Goal: Task Accomplishment & Management: Use online tool/utility

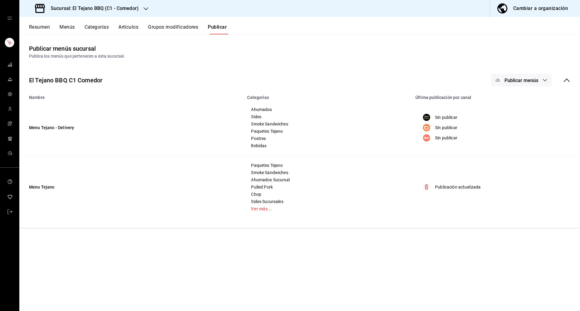
click at [67, 12] on h3 "Sucursal: El Tejano BBQ (C1 - Comedor)" at bounding box center [92, 8] width 93 height 7
click at [56, 28] on span "El Tejano BBQ (C2 - Delivery)" at bounding box center [51, 26] width 54 height 6
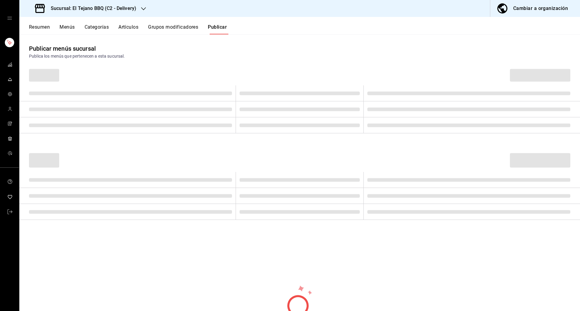
click at [10, 76] on span "mailbox folders" at bounding box center [10, 80] width 5 height 8
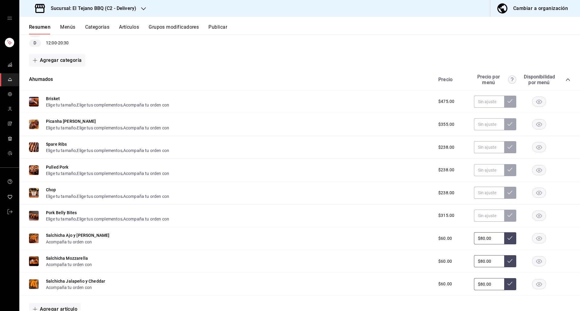
scroll to position [88, 0]
click at [532, 126] on rect "button" at bounding box center [539, 124] width 14 height 10
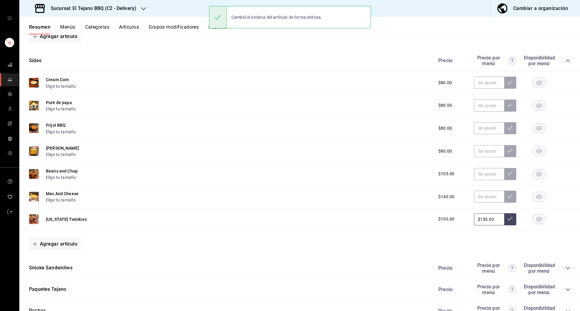
scroll to position [448, 0]
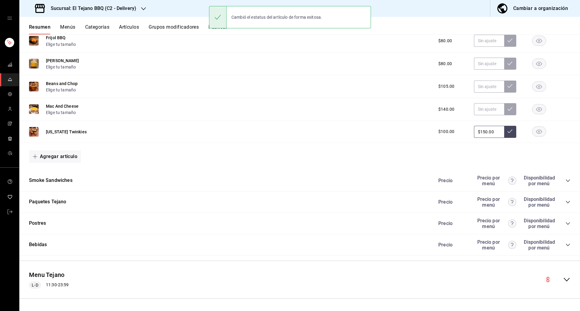
click at [565, 204] on icon "collapse-category-row" at bounding box center [567, 202] width 5 height 5
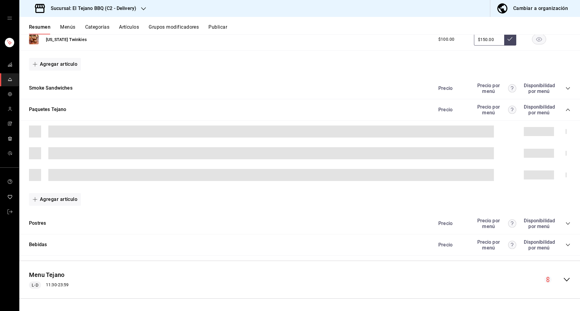
scroll to position [540, 0]
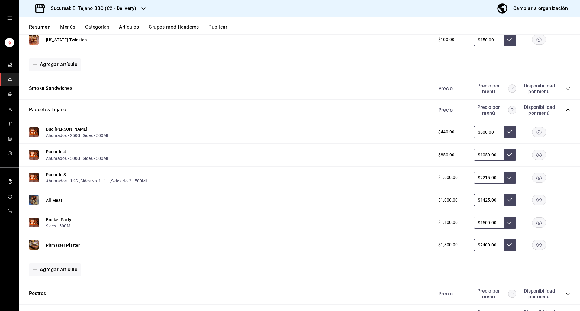
click at [536, 222] on icon "button" at bounding box center [539, 223] width 6 height 4
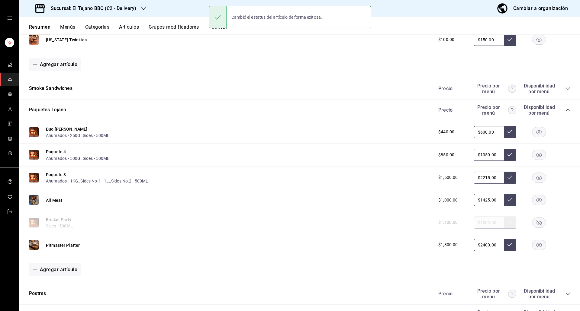
click at [534, 224] on rect "button" at bounding box center [539, 223] width 14 height 10
click at [532, 248] on rect "button" at bounding box center [539, 245] width 14 height 10
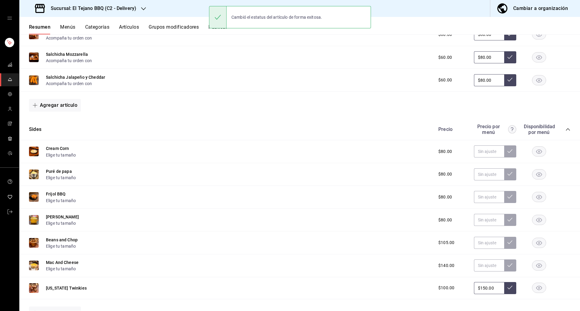
scroll to position [263, 0]
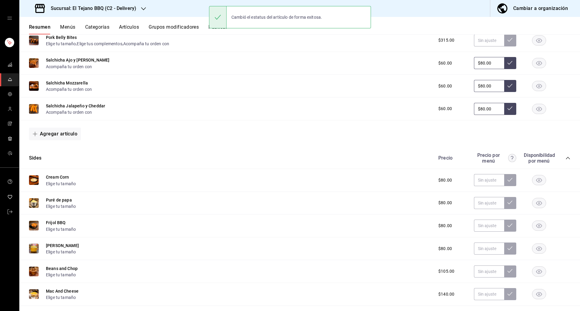
click at [212, 31] on button "Publicar" at bounding box center [217, 29] width 19 height 10
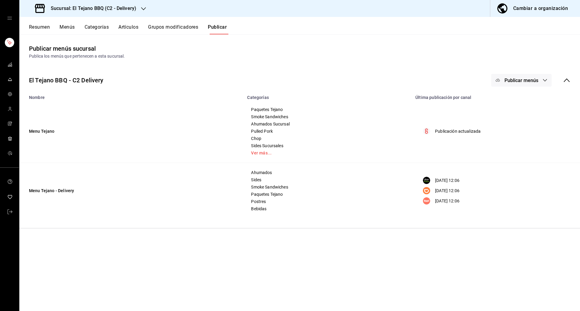
click at [521, 75] on button "Publicar menús" at bounding box center [521, 80] width 60 height 13
click at [508, 146] on li "Rappi" at bounding box center [522, 150] width 56 height 17
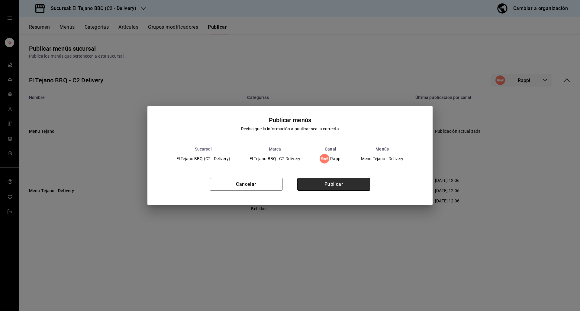
click at [340, 185] on button "Publicar" at bounding box center [333, 184] width 73 height 13
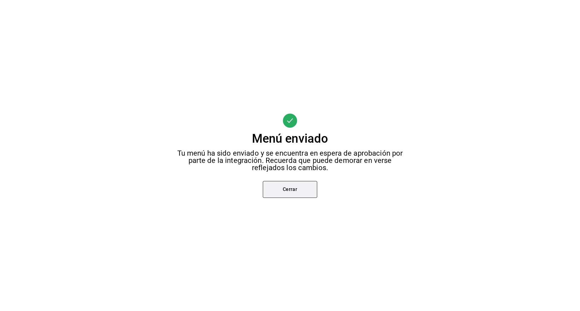
click at [301, 184] on button "Cerrar" at bounding box center [290, 189] width 54 height 17
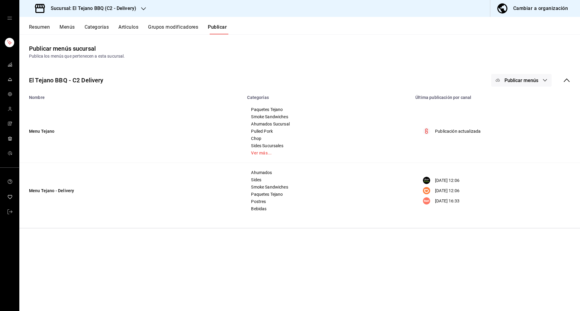
click at [529, 80] on span "Publicar menús" at bounding box center [521, 81] width 34 height 6
click at [516, 135] on span "DiDi Food" at bounding box center [529, 134] width 29 height 6
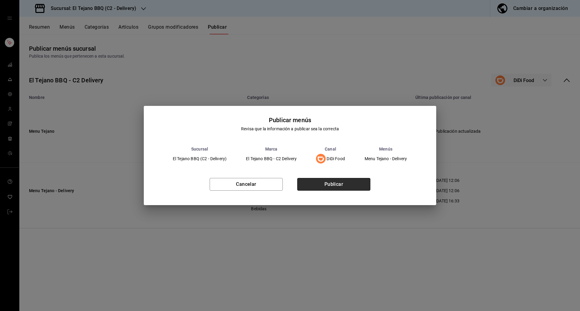
click at [350, 182] on button "Publicar" at bounding box center [333, 184] width 73 height 13
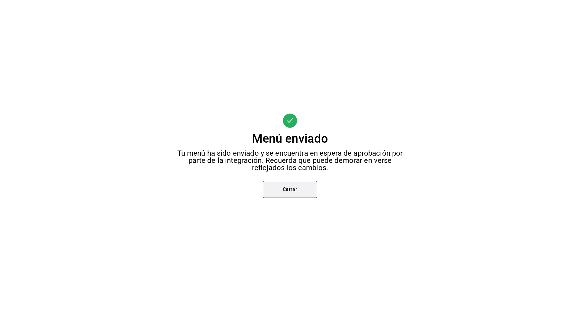
click at [302, 190] on button "Cerrar" at bounding box center [290, 189] width 54 height 17
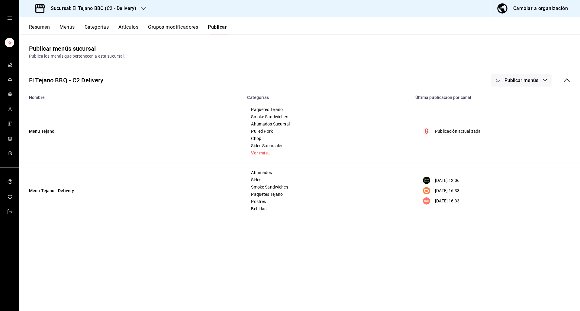
click at [524, 78] on span "Publicar menús" at bounding box center [521, 81] width 34 height 6
click at [512, 115] on div at bounding box center [506, 117] width 17 height 10
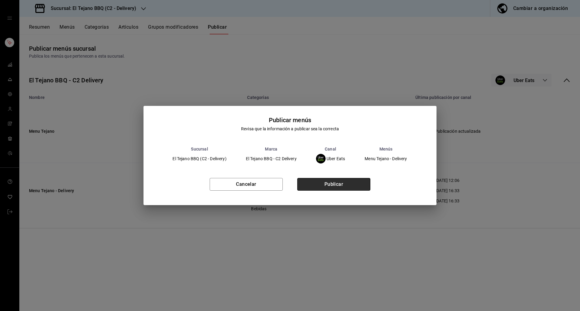
click at [360, 180] on button "Publicar" at bounding box center [333, 184] width 73 height 13
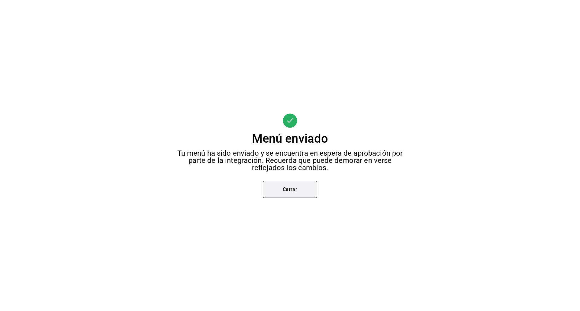
click at [286, 196] on button "Cerrar" at bounding box center [290, 189] width 54 height 17
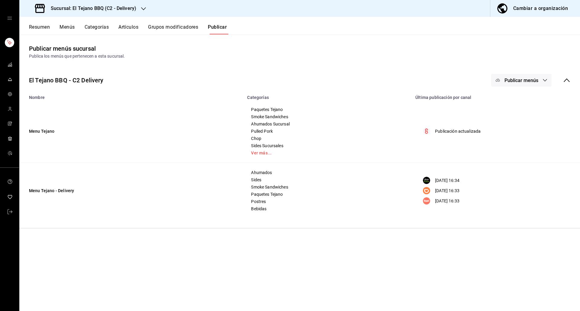
click at [45, 26] on button "Resumen" at bounding box center [39, 29] width 21 height 10
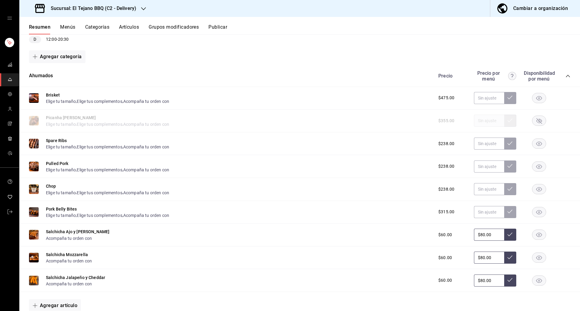
scroll to position [98, 0]
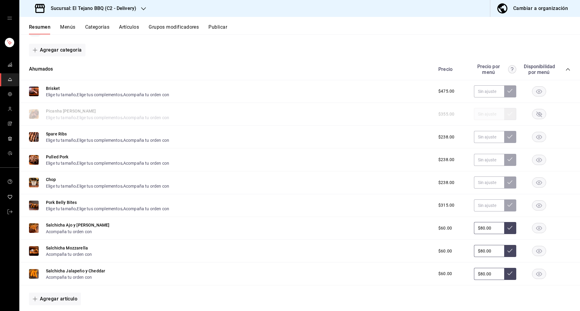
click at [532, 158] on rect "button" at bounding box center [539, 160] width 14 height 10
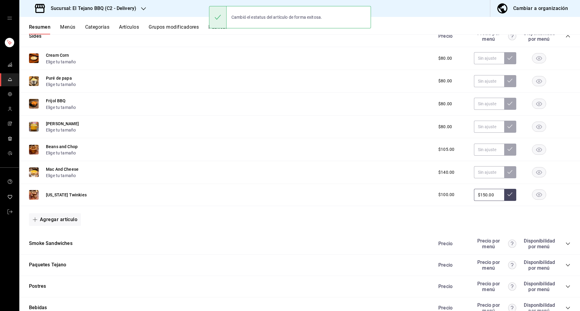
scroll to position [410, 0]
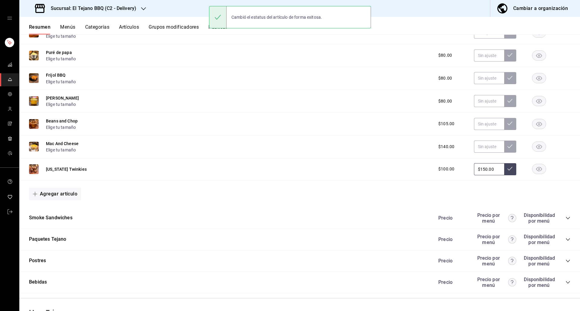
click at [565, 217] on icon "collapse-category-row" at bounding box center [567, 218] width 5 height 5
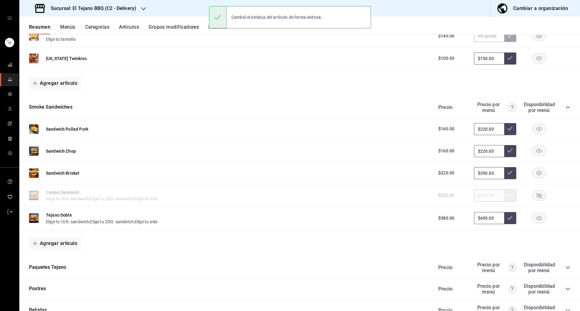
scroll to position [523, 0]
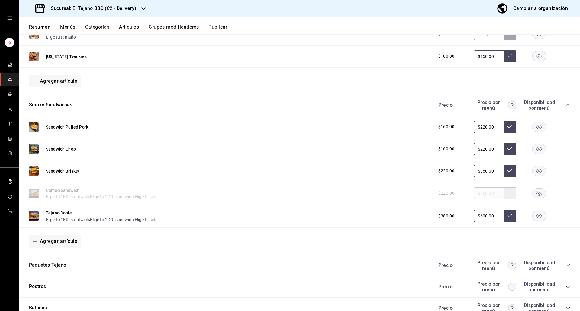
click at [532, 217] on rect "button" at bounding box center [539, 216] width 14 height 10
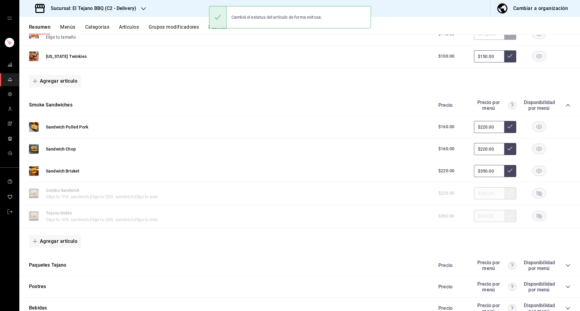
click at [533, 129] on rect "button" at bounding box center [539, 127] width 14 height 10
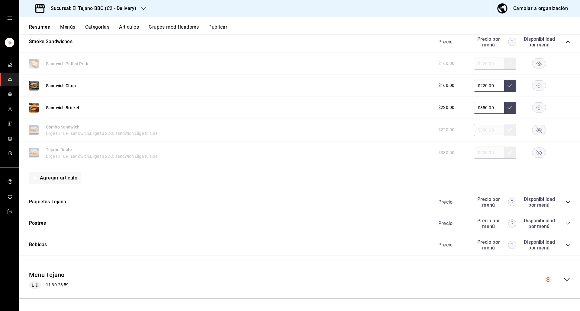
click at [565, 200] on icon "collapse-category-row" at bounding box center [567, 202] width 5 height 5
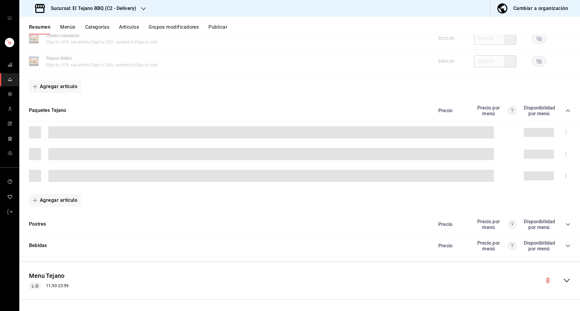
scroll to position [679, 0]
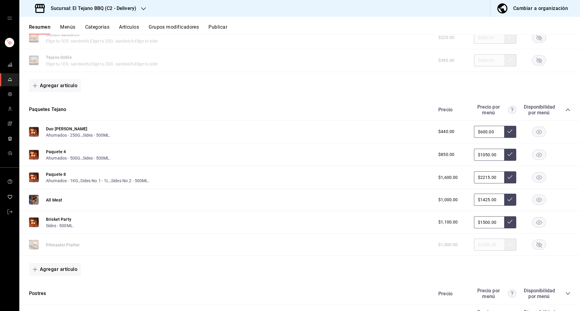
click at [534, 202] on rect "button" at bounding box center [539, 200] width 14 height 10
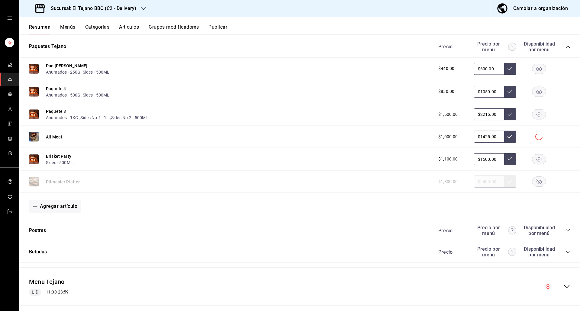
scroll to position [749, 0]
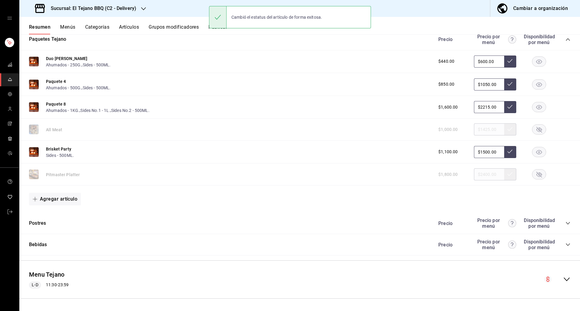
click at [565, 223] on icon "collapse-category-row" at bounding box center [567, 223] width 5 height 5
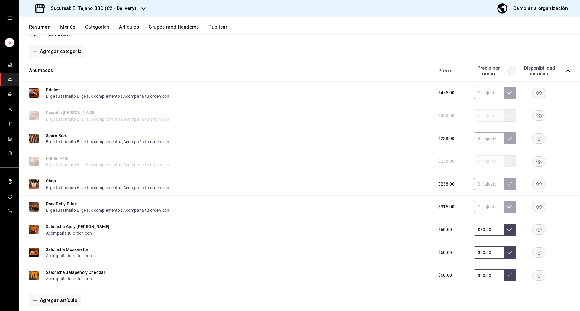
scroll to position [64, 0]
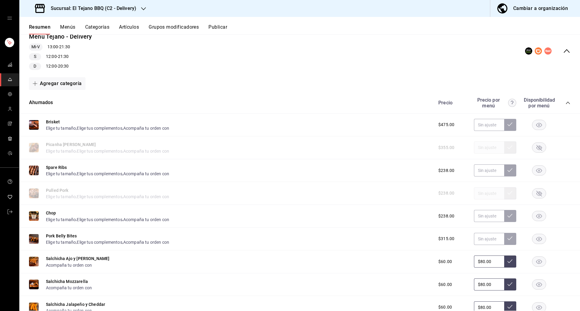
click at [218, 25] on button "Publicar" at bounding box center [217, 29] width 19 height 10
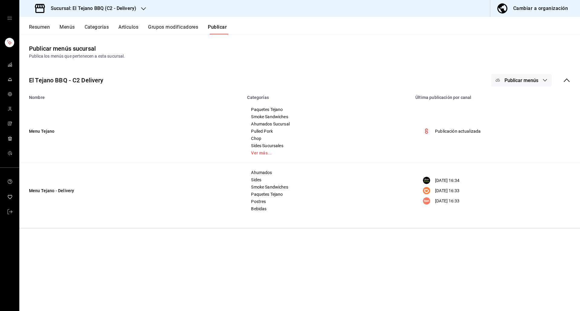
click at [134, 30] on button "Artículos" at bounding box center [128, 29] width 20 height 10
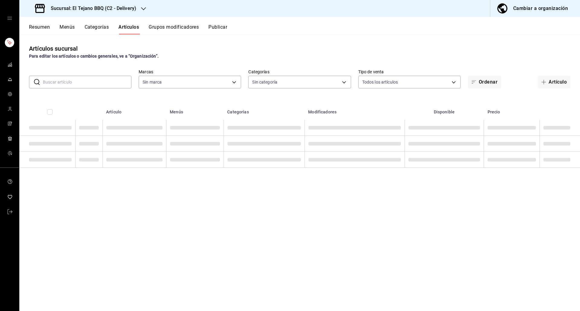
click at [94, 83] on input "text" at bounding box center [87, 82] width 88 height 12
type input "c7ffa1af-67c7-480b-88c6-a37194864535"
type input "p"
type input "1117e08c-6fdb-465b-b229-f3b4f4884d76,92e33f16-2911-4925-80c1-d9d9da3048ff,3f88d…"
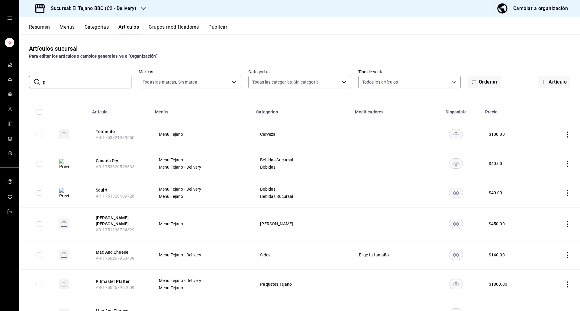
type input "pulled pork"
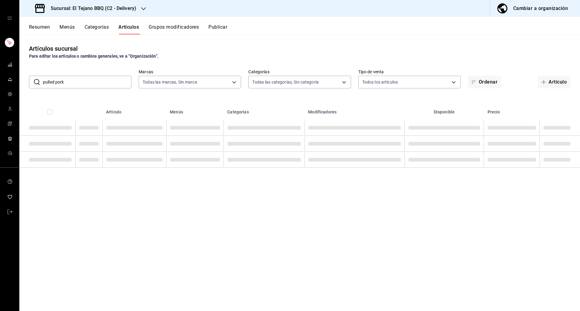
click at [87, 101] on th at bounding box center [88, 110] width 27 height 19
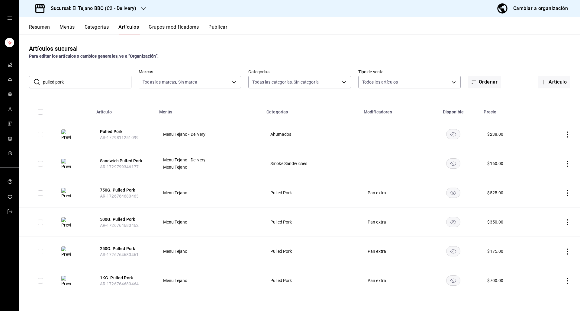
click at [452, 190] on rect "availability-product" at bounding box center [453, 193] width 14 height 10
click at [450, 219] on rect "availability-product" at bounding box center [453, 222] width 14 height 10
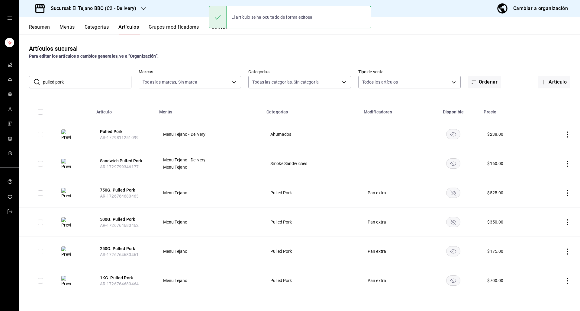
click at [453, 254] on rect "availability-product" at bounding box center [453, 251] width 14 height 10
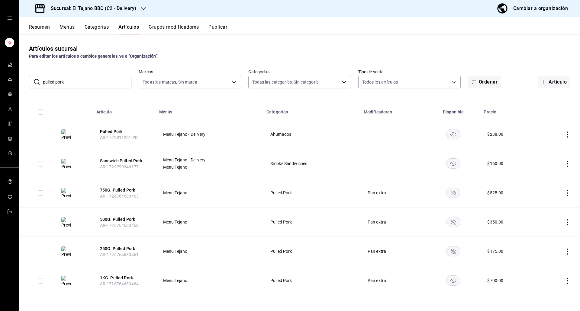
click at [453, 277] on rect "availability-product" at bounding box center [453, 281] width 14 height 10
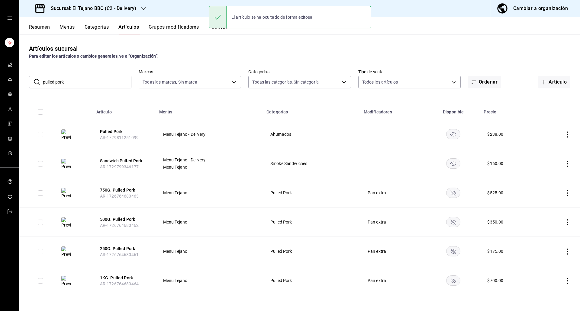
click at [218, 33] on button "Publicar" at bounding box center [217, 29] width 19 height 10
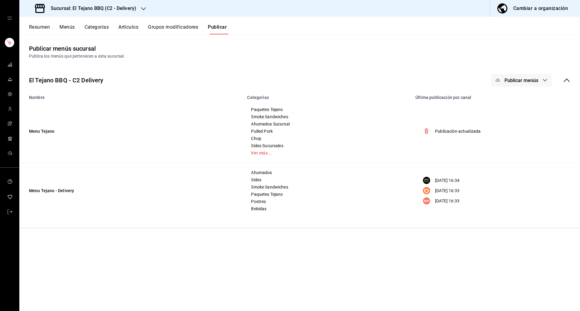
click at [530, 78] on span "Publicar menús" at bounding box center [521, 81] width 34 height 6
click at [505, 149] on img at bounding box center [503, 151] width 10 height 10
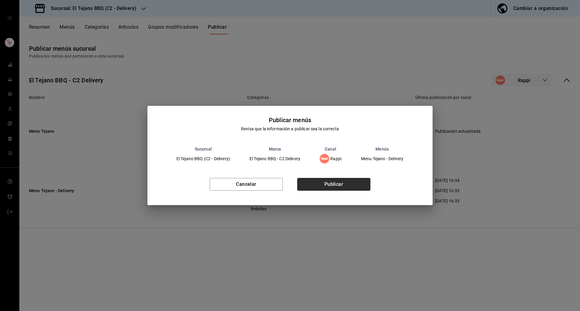
click at [342, 185] on button "Publicar" at bounding box center [333, 184] width 73 height 13
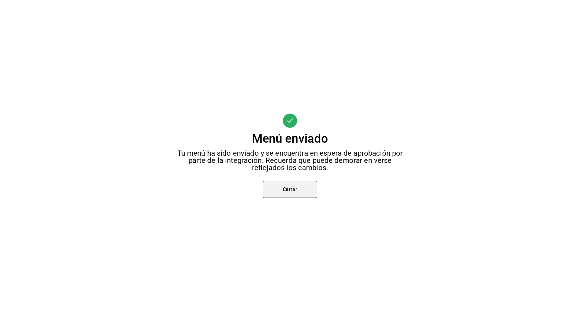
click at [303, 190] on button "Cerrar" at bounding box center [290, 189] width 54 height 17
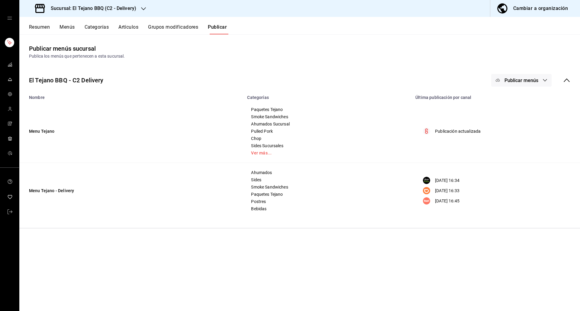
click at [535, 81] on span "Publicar menús" at bounding box center [521, 81] width 34 height 6
click at [519, 130] on li "DiDi Food" at bounding box center [522, 133] width 56 height 17
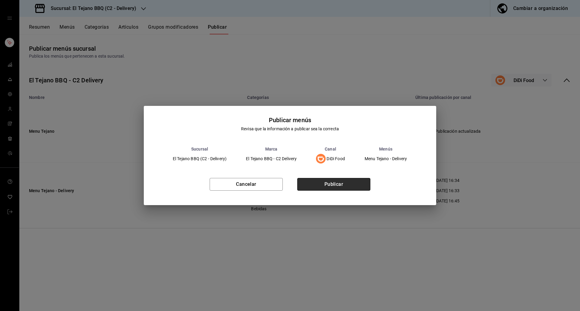
click at [343, 187] on button "Publicar" at bounding box center [333, 184] width 73 height 13
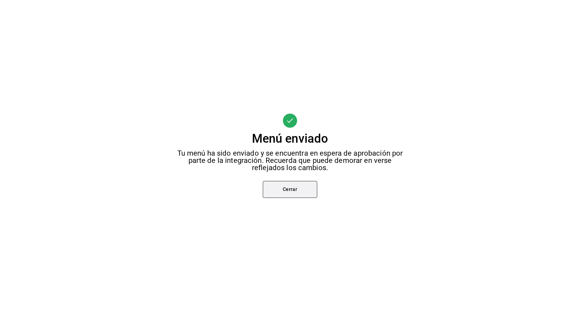
click at [309, 194] on button "Cerrar" at bounding box center [290, 189] width 54 height 17
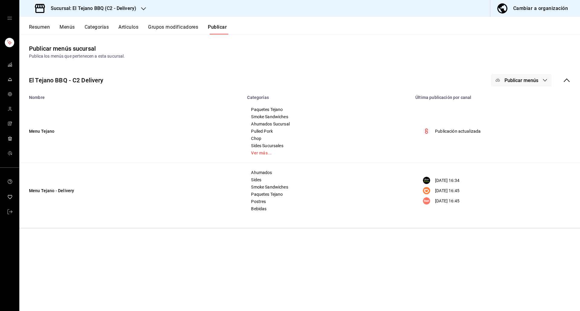
click at [529, 77] on button "Publicar menús" at bounding box center [521, 80] width 60 height 13
click at [515, 112] on li "Uber Eats" at bounding box center [522, 116] width 56 height 17
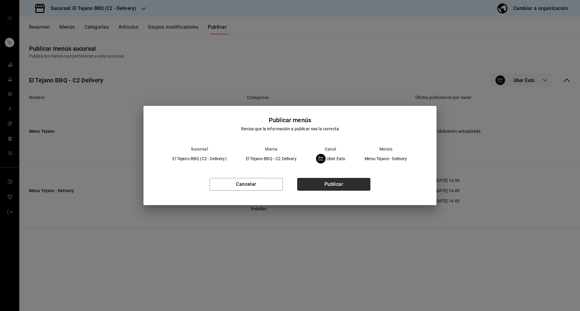
click at [334, 187] on button "Publicar" at bounding box center [333, 184] width 73 height 13
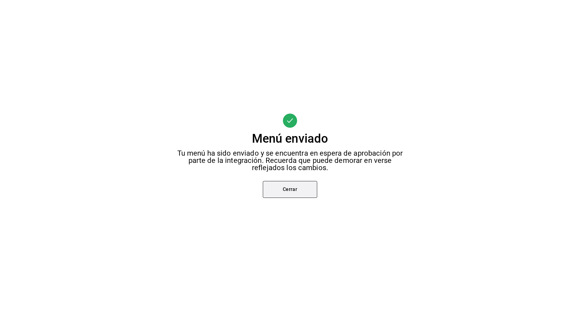
click at [279, 190] on button "Cerrar" at bounding box center [290, 189] width 54 height 17
